Goal: Task Accomplishment & Management: Manage account settings

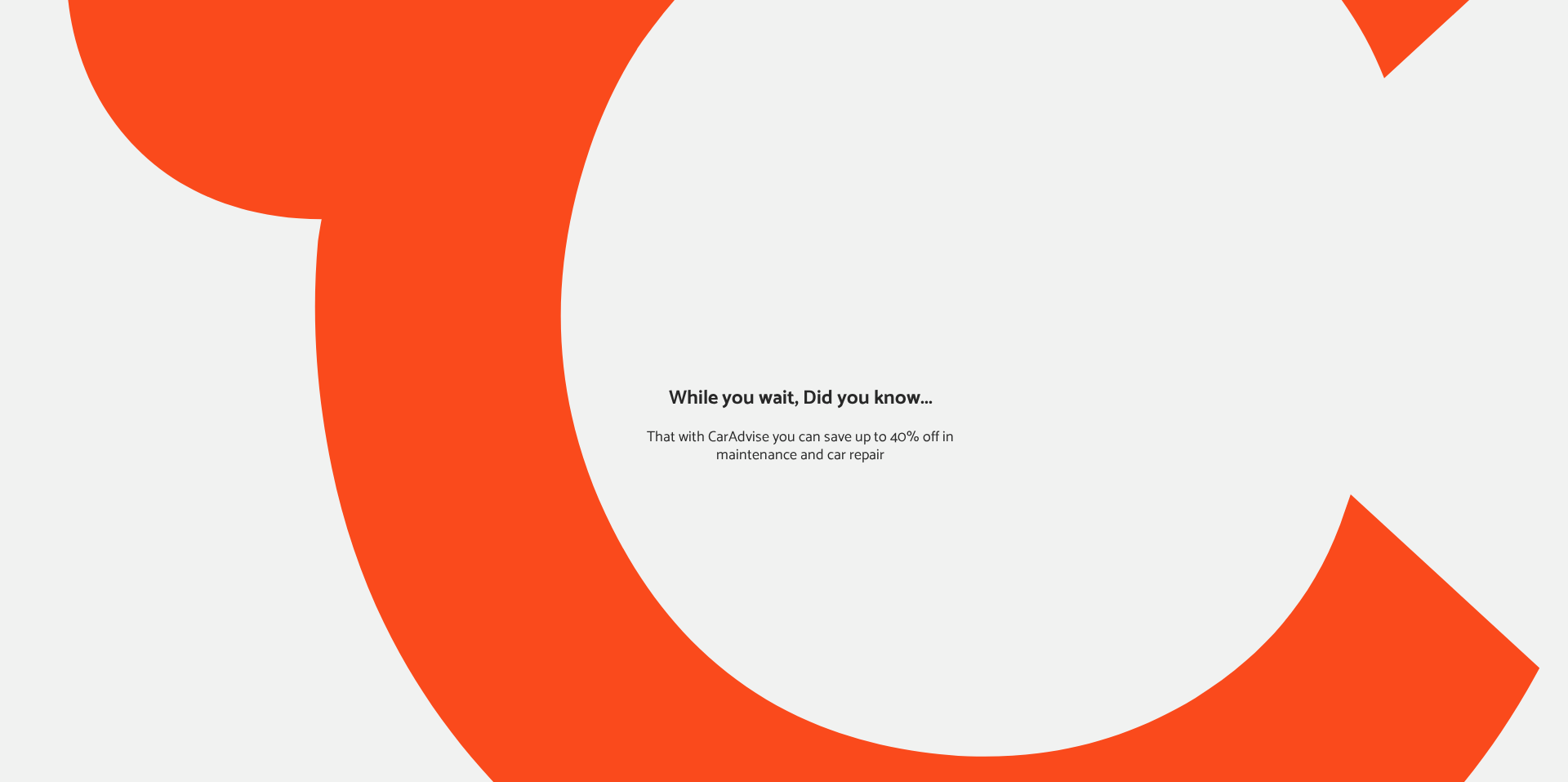
type input "*****"
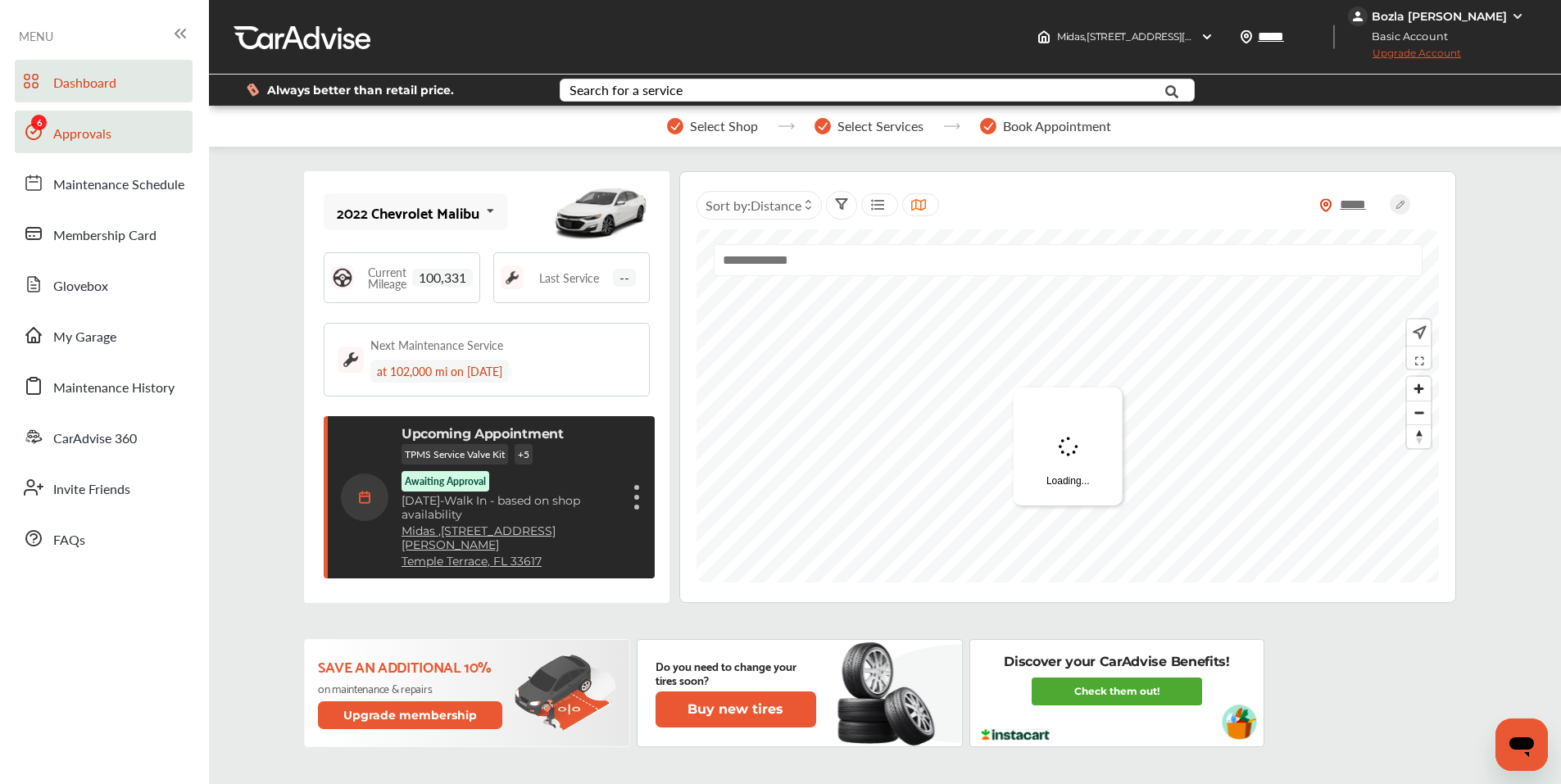
click at [115, 140] on link "Approvals" at bounding box center [103, 132] width 178 height 42
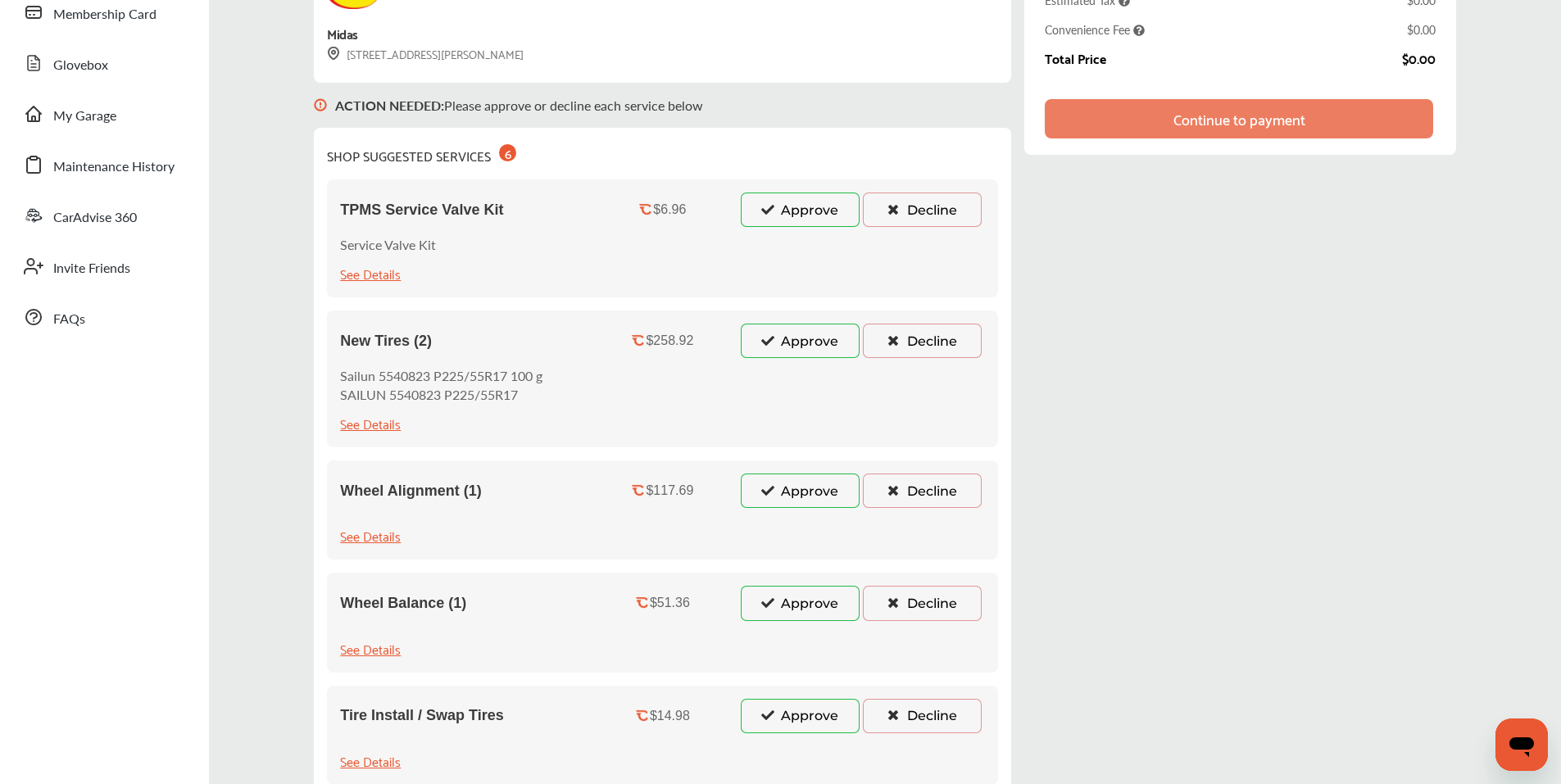
scroll to position [246, 0]
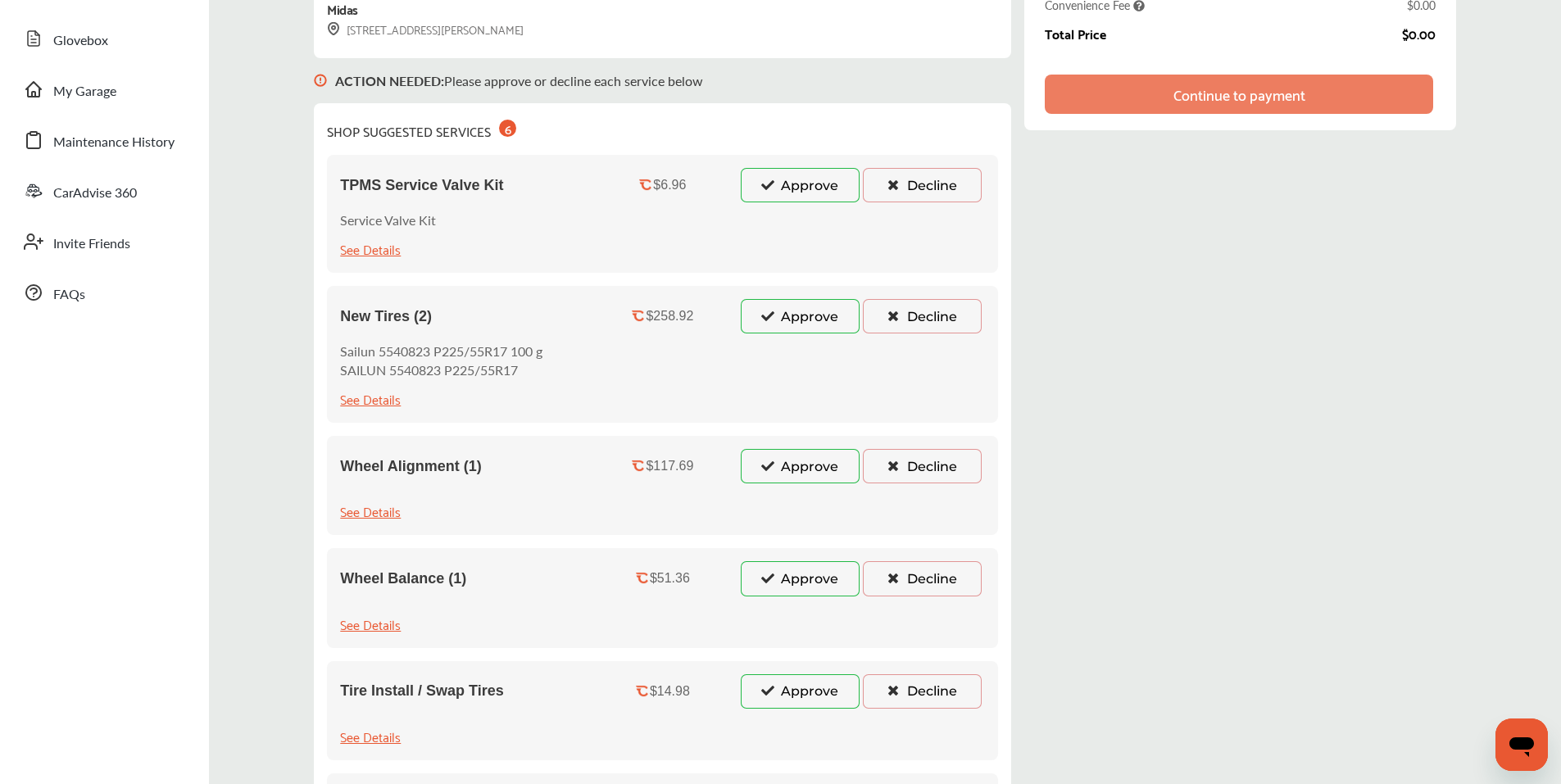
click at [908, 181] on button "Decline" at bounding box center [922, 185] width 119 height 35
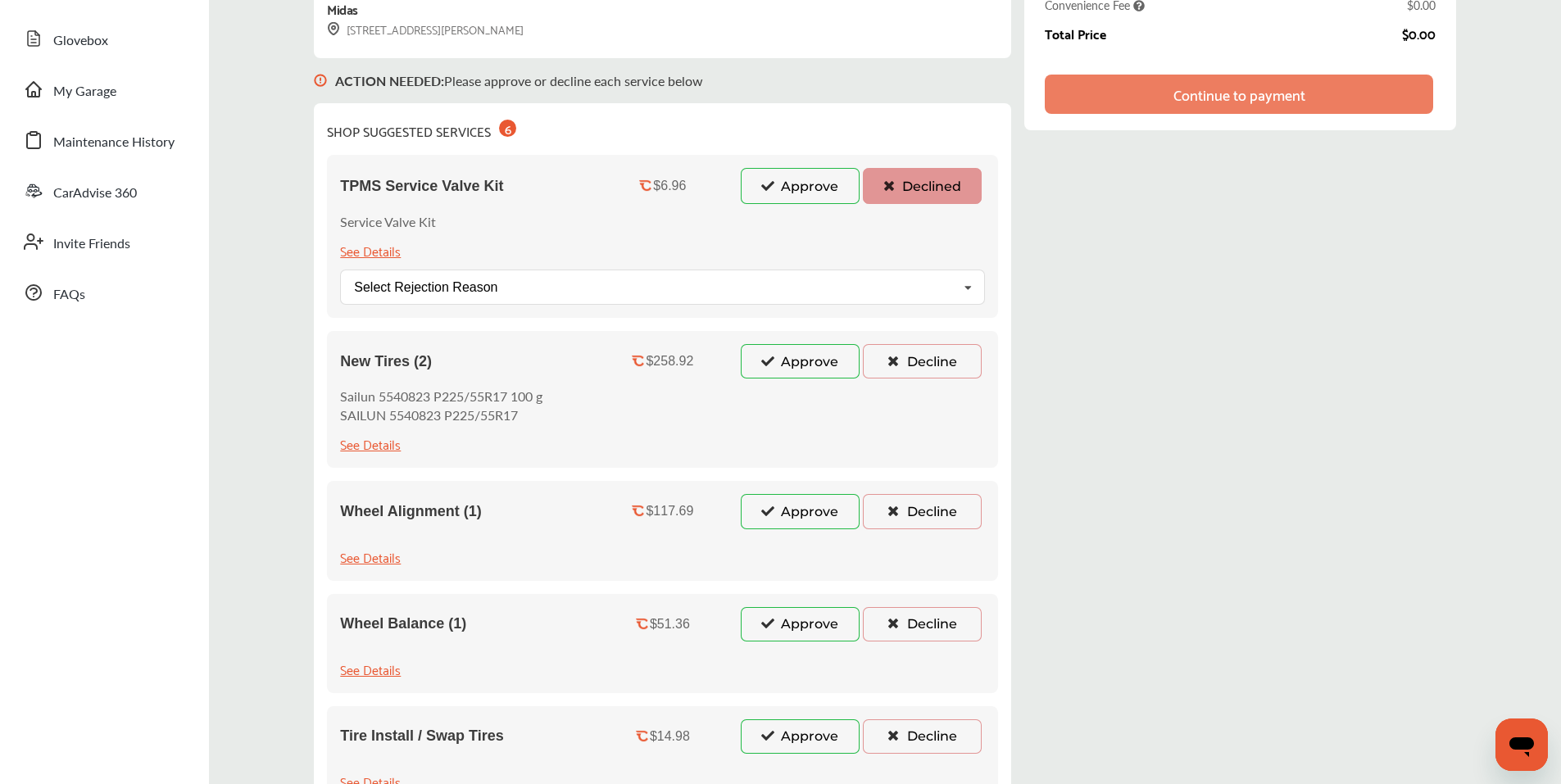
click at [913, 359] on button "Decline" at bounding box center [922, 361] width 119 height 35
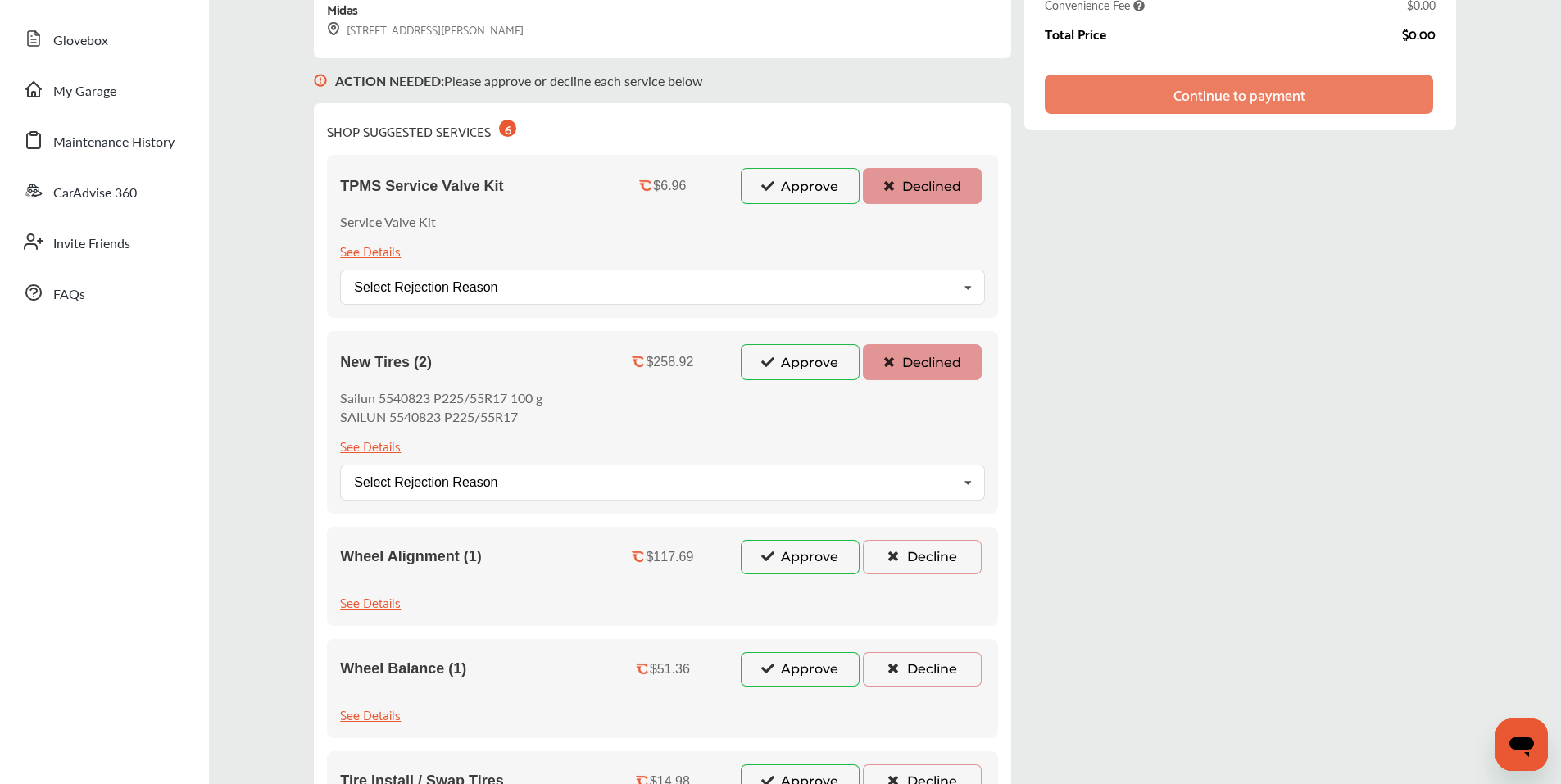
click at [926, 562] on button "Decline" at bounding box center [922, 556] width 119 height 35
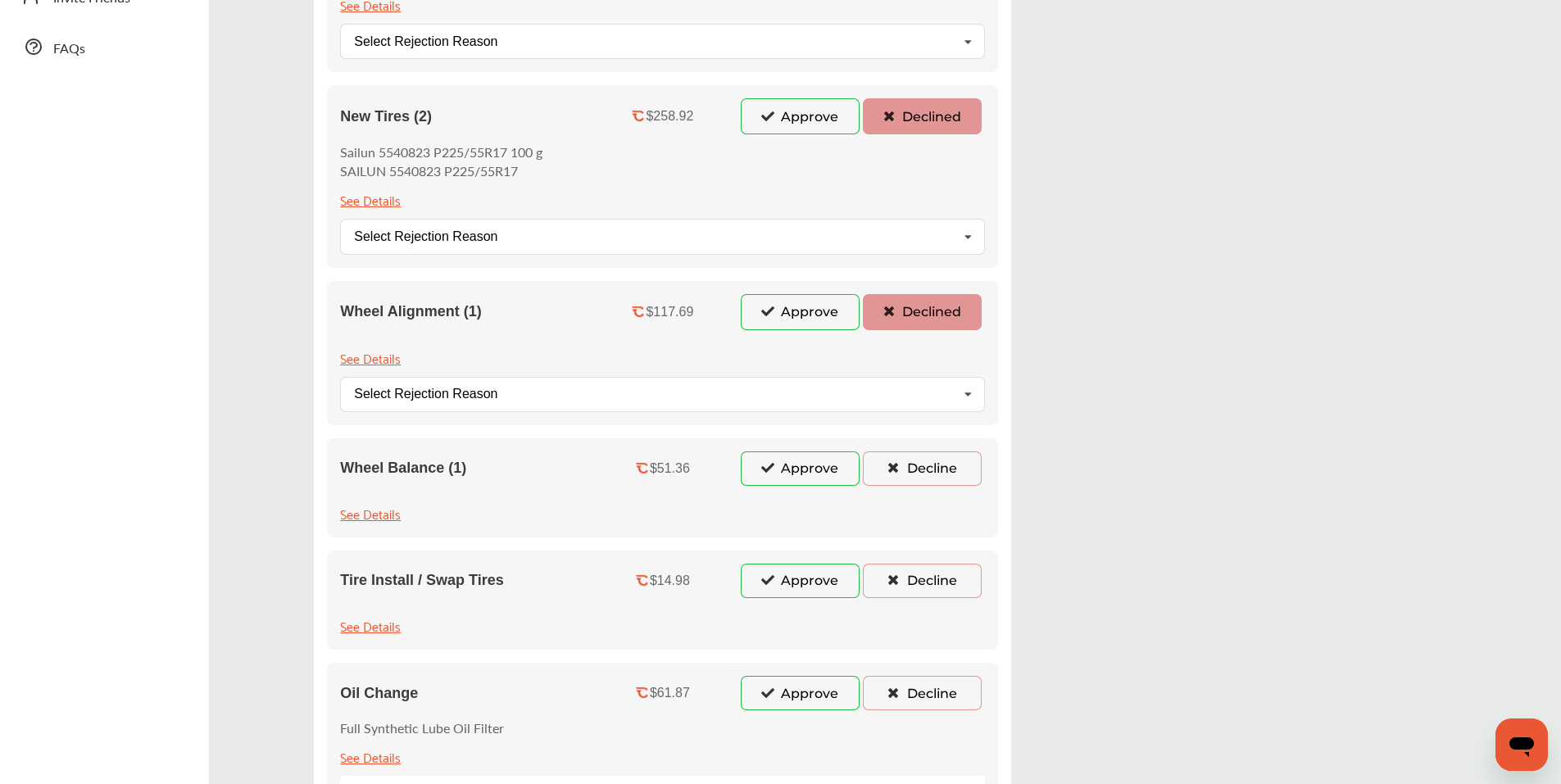
drag, startPoint x: 930, startPoint y: 456, endPoint x: 1027, endPoint y: 533, distance: 123.8
click at [930, 457] on button "Decline" at bounding box center [922, 468] width 119 height 35
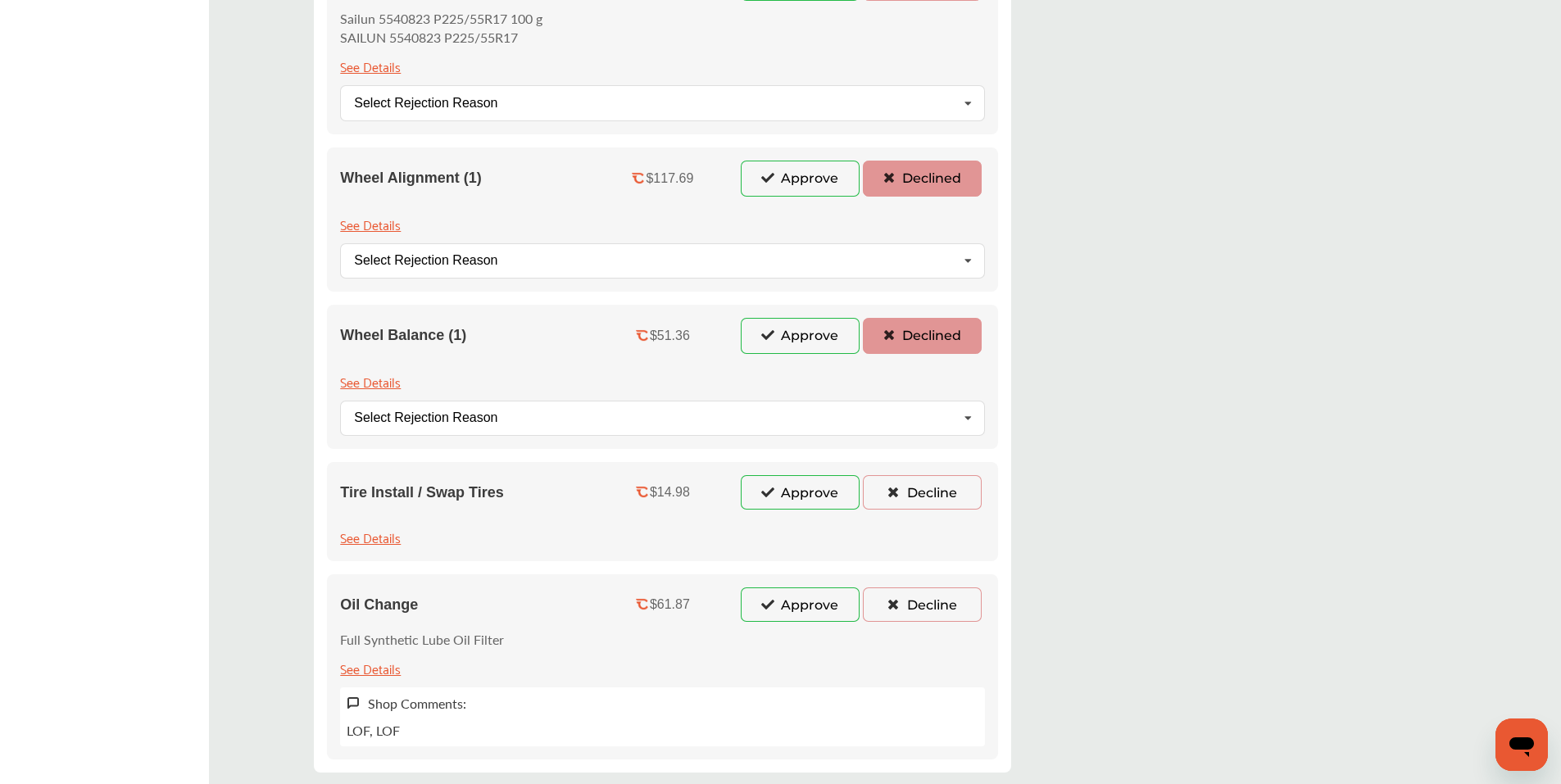
scroll to position [737, 0]
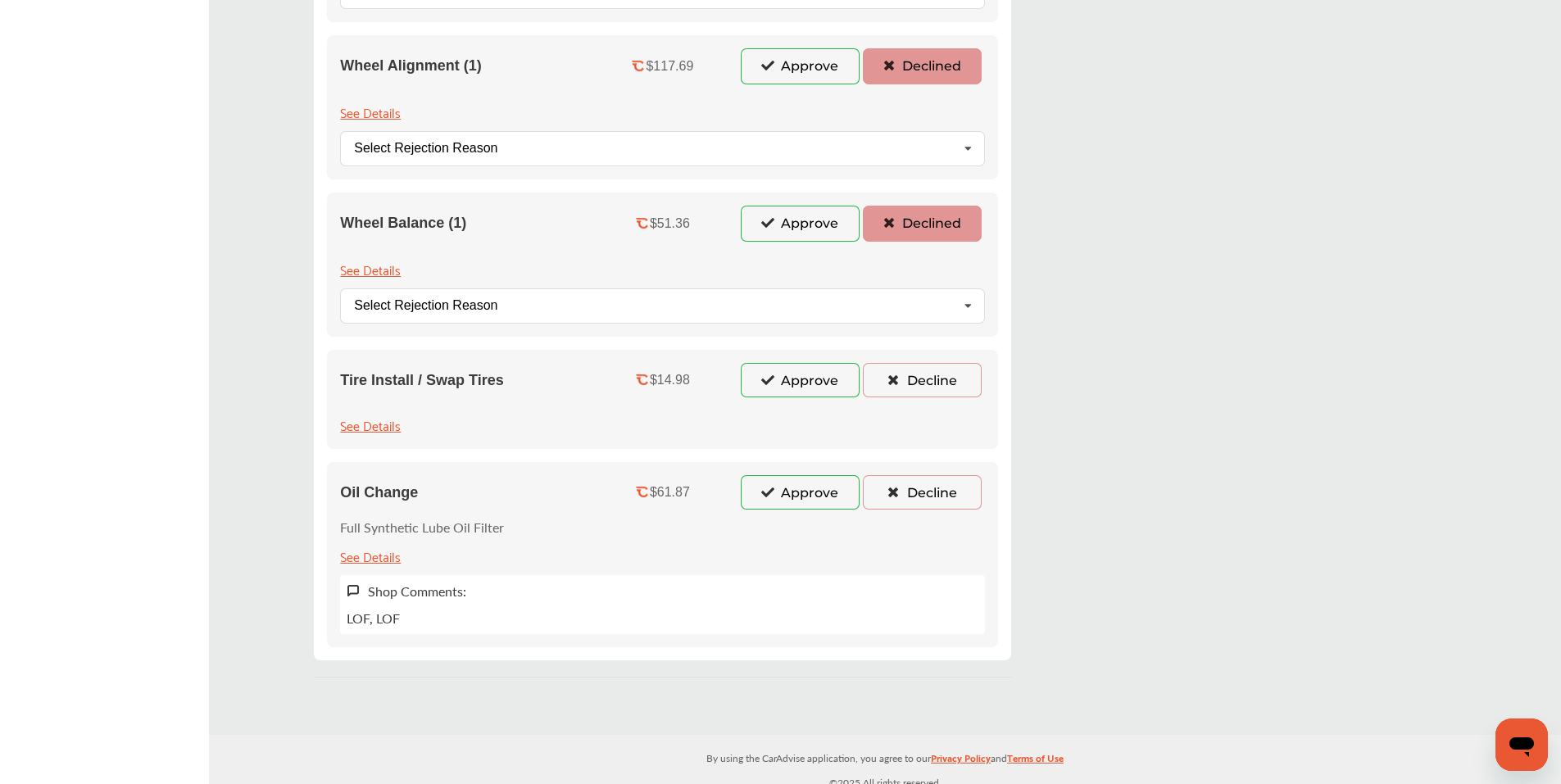
click at [924, 391] on button "Decline" at bounding box center [922, 380] width 119 height 35
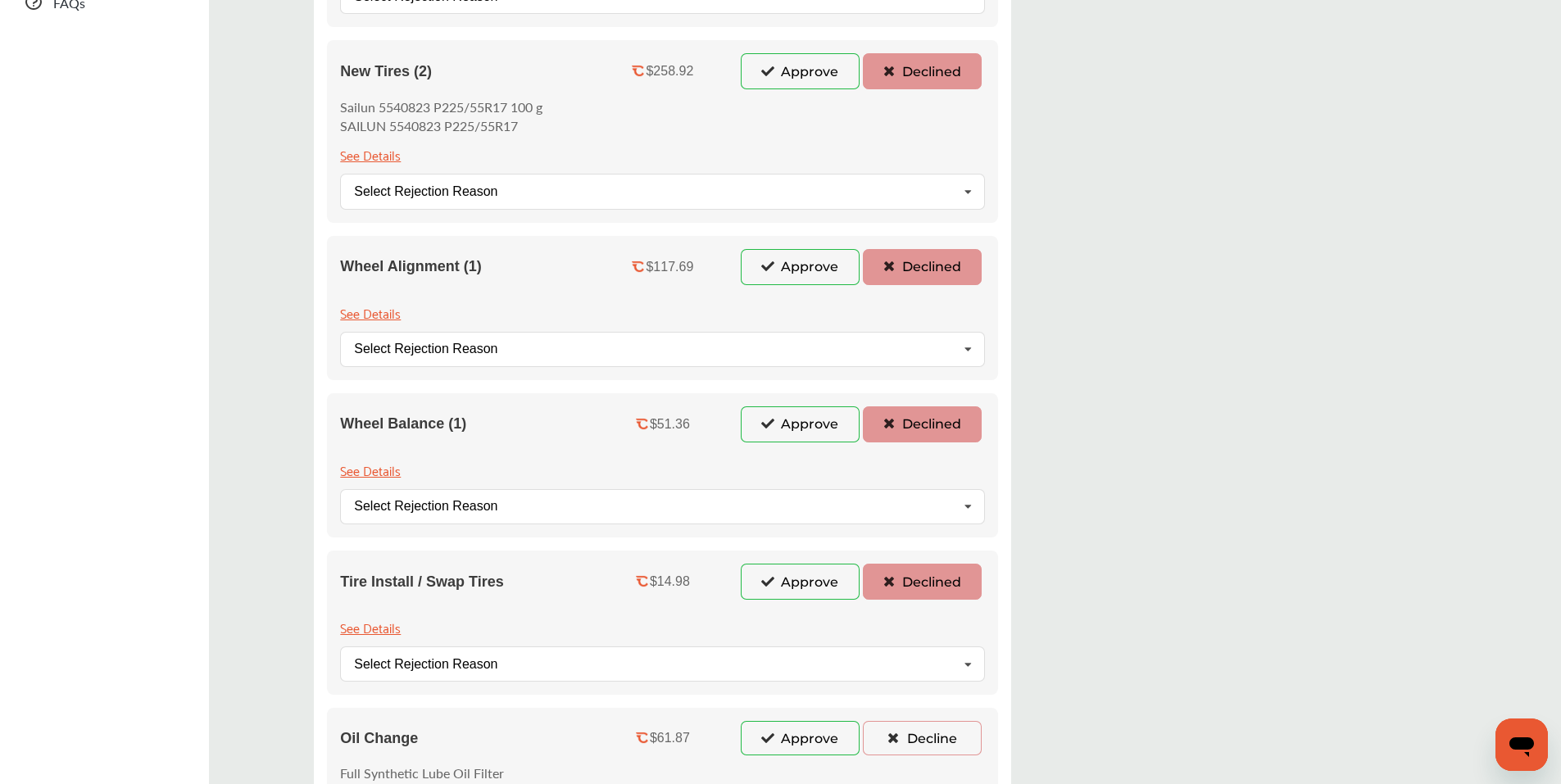
scroll to position [655, 0]
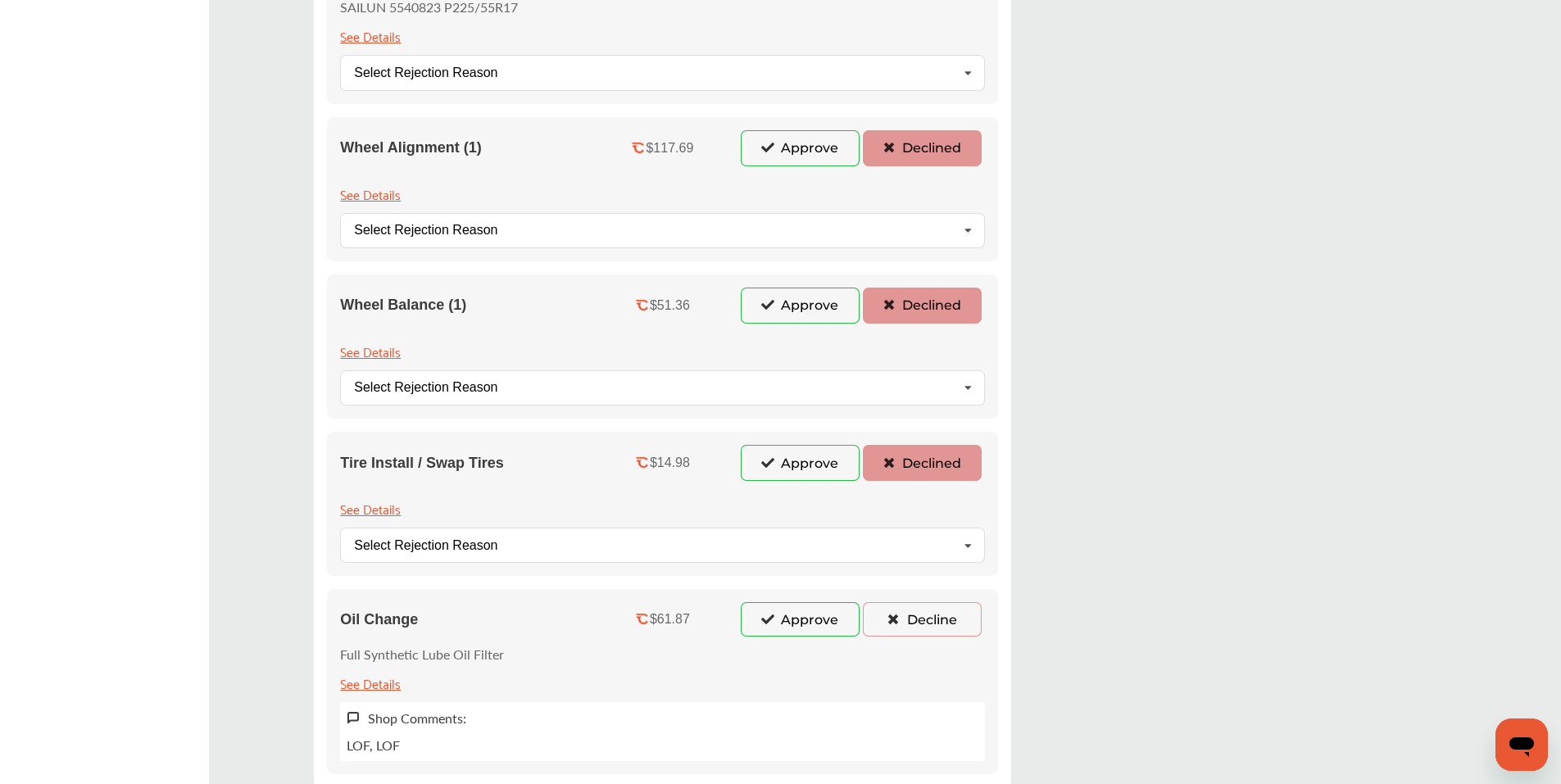
click at [785, 617] on button "Approve" at bounding box center [799, 619] width 119 height 35
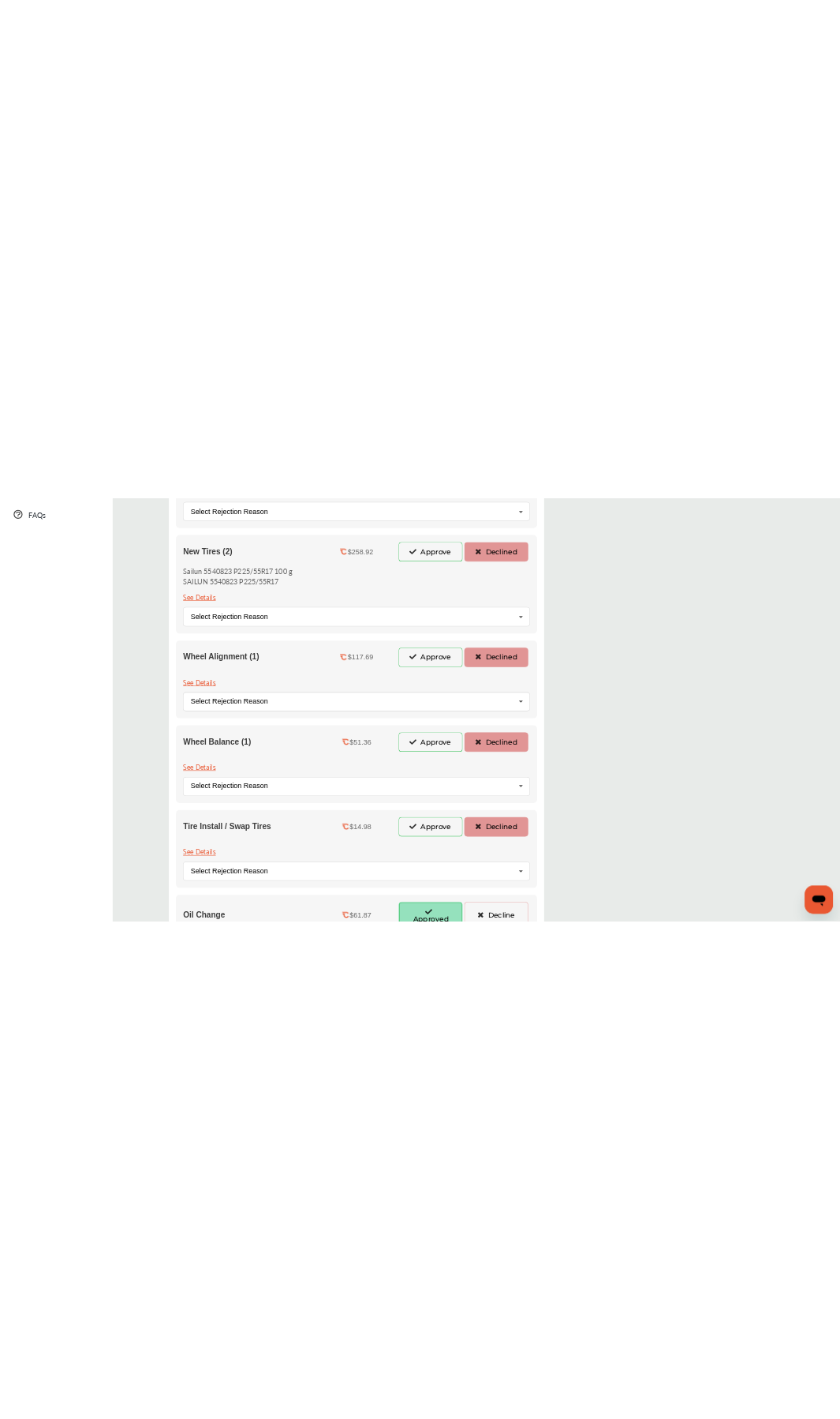
scroll to position [158, 0]
